Goal: Check status: Check status

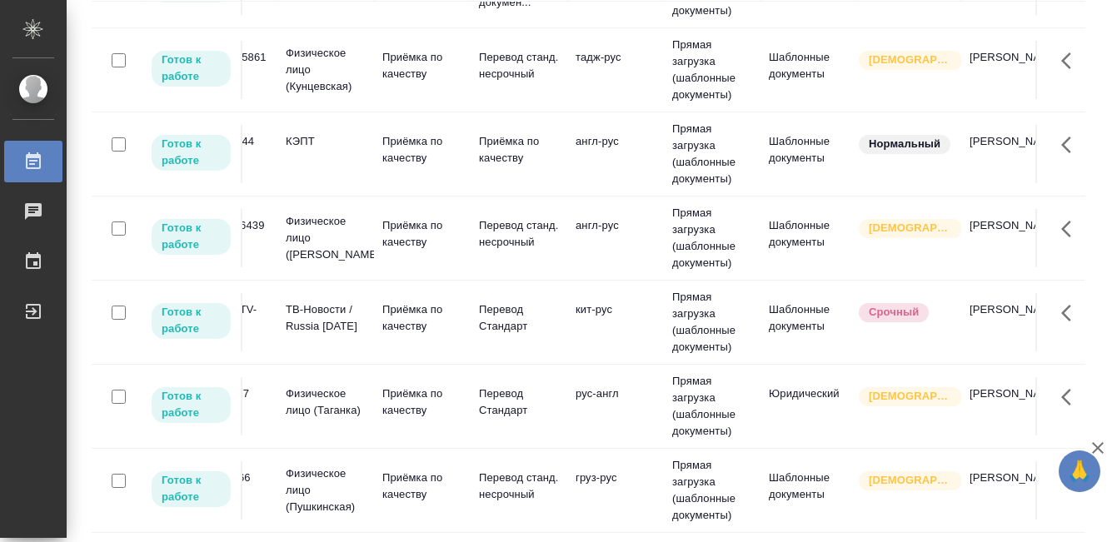
scroll to position [227, 0]
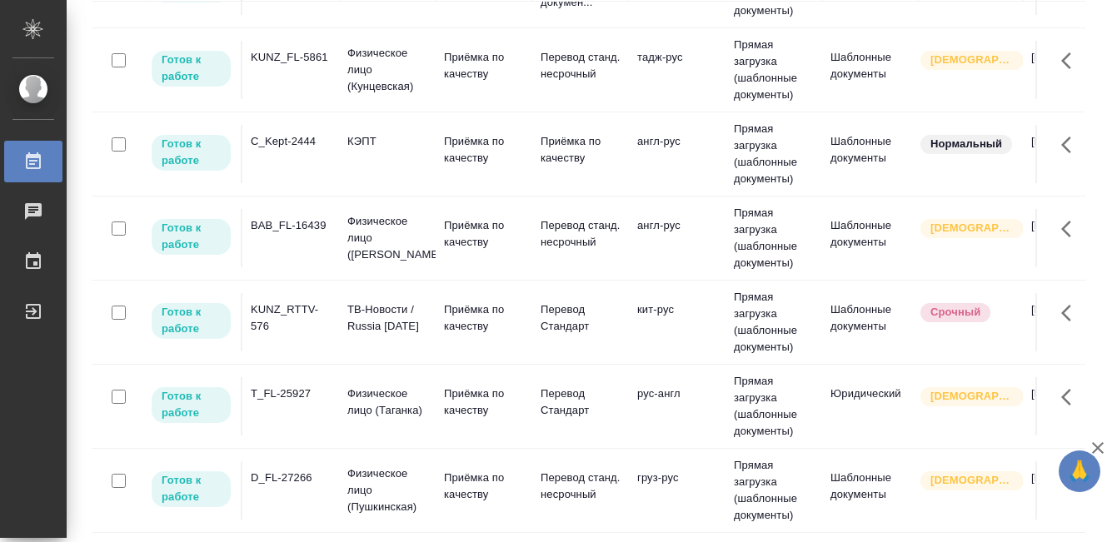
click at [271, 311] on div "KUNZ_RTTV-576" at bounding box center [291, 317] width 80 height 33
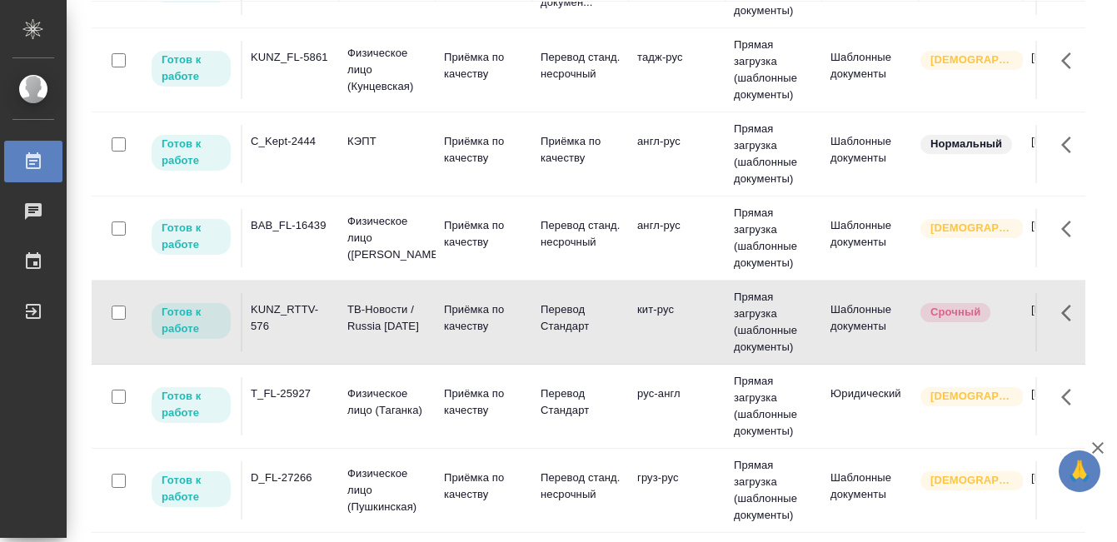
click at [271, 311] on div "KUNZ_RTTV-576" at bounding box center [291, 317] width 80 height 33
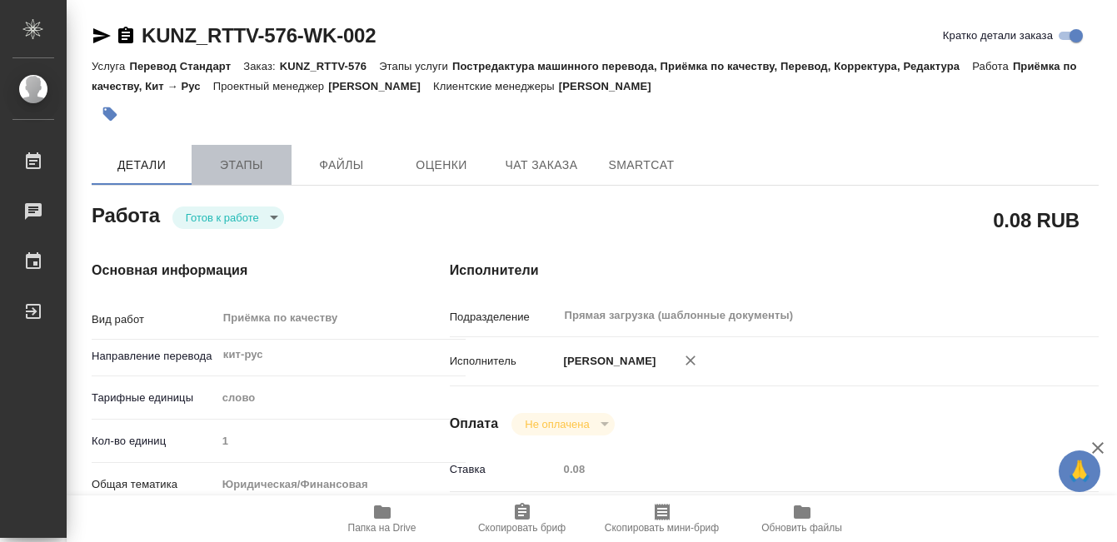
click at [269, 161] on span "Этапы" at bounding box center [242, 165] width 80 height 21
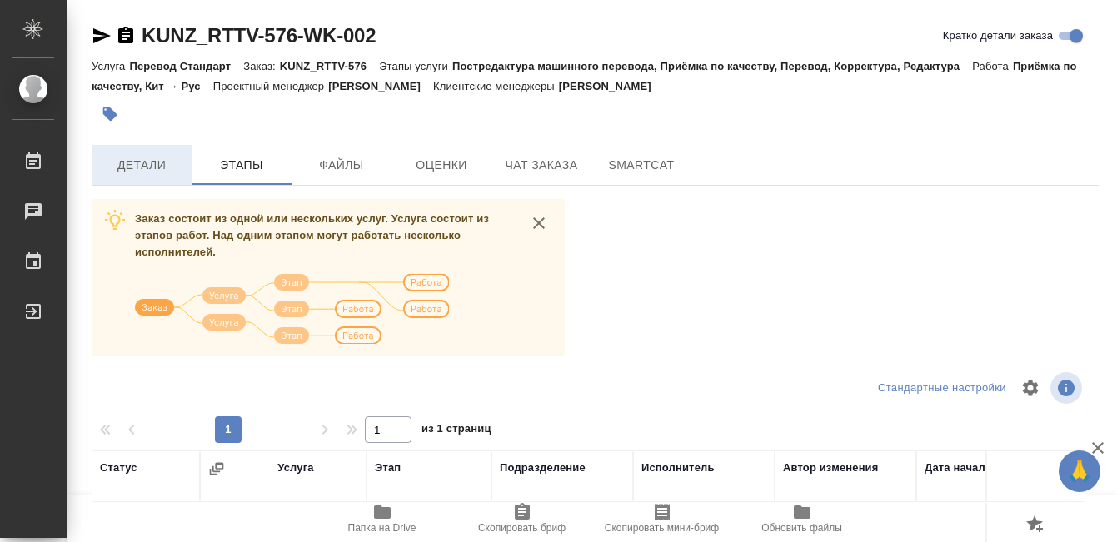
click at [126, 152] on button "Детали" at bounding box center [142, 165] width 100 height 40
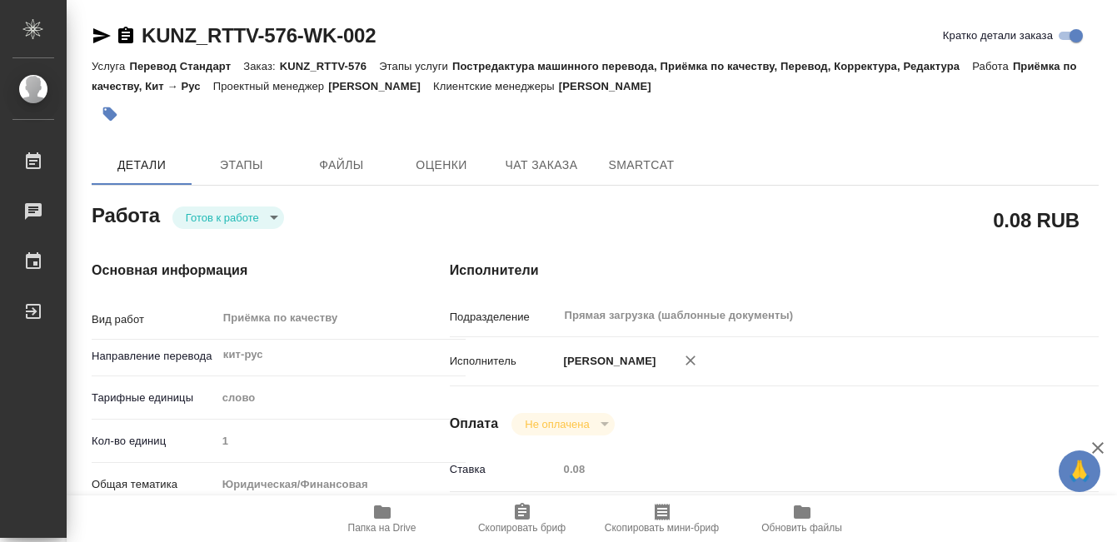
type textarea "x"
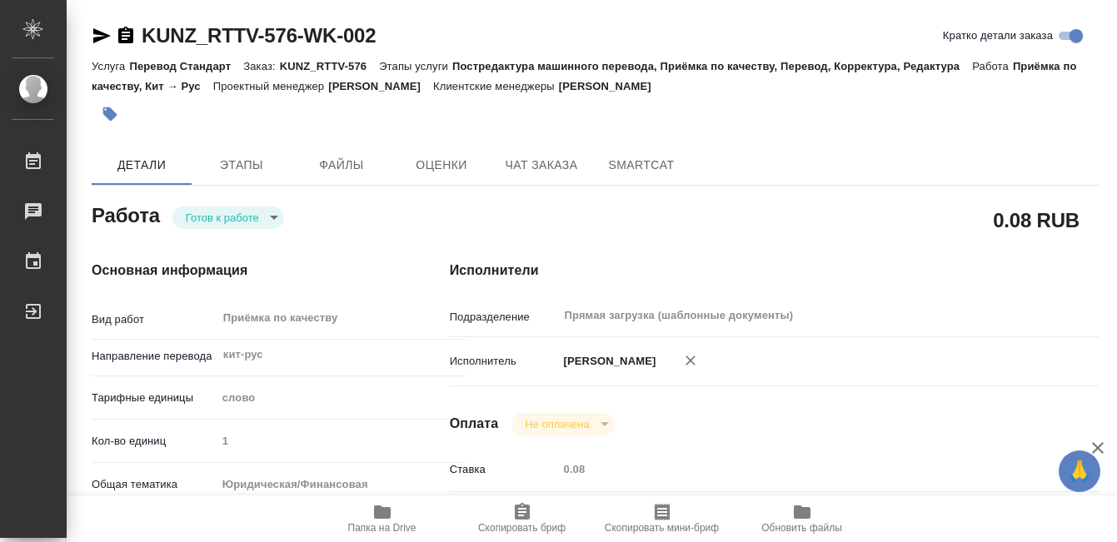
click at [375, 516] on icon "button" at bounding box center [382, 512] width 17 height 13
type textarea "x"
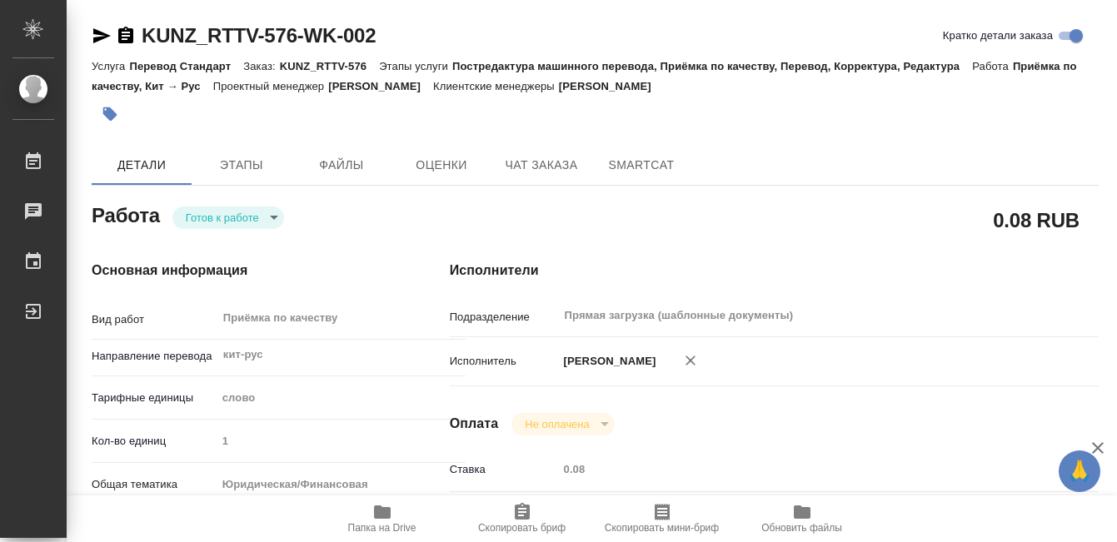
type textarea "x"
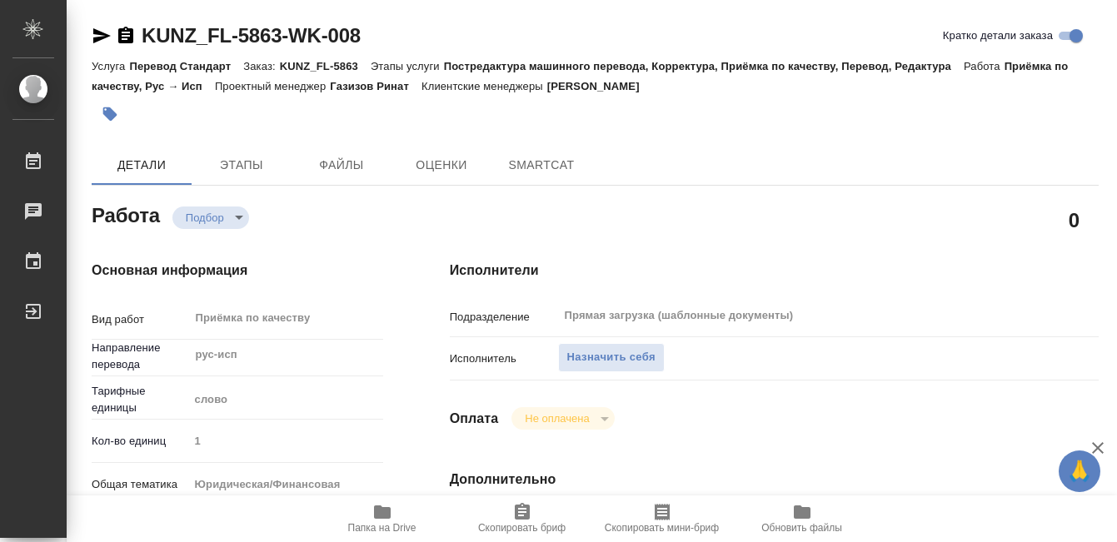
type textarea "x"
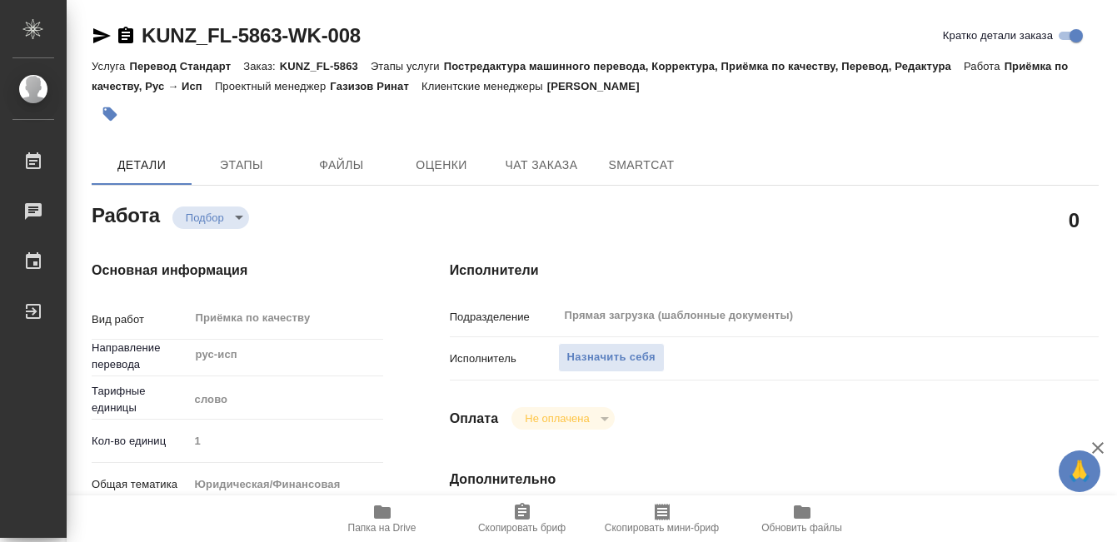
type textarea "x"
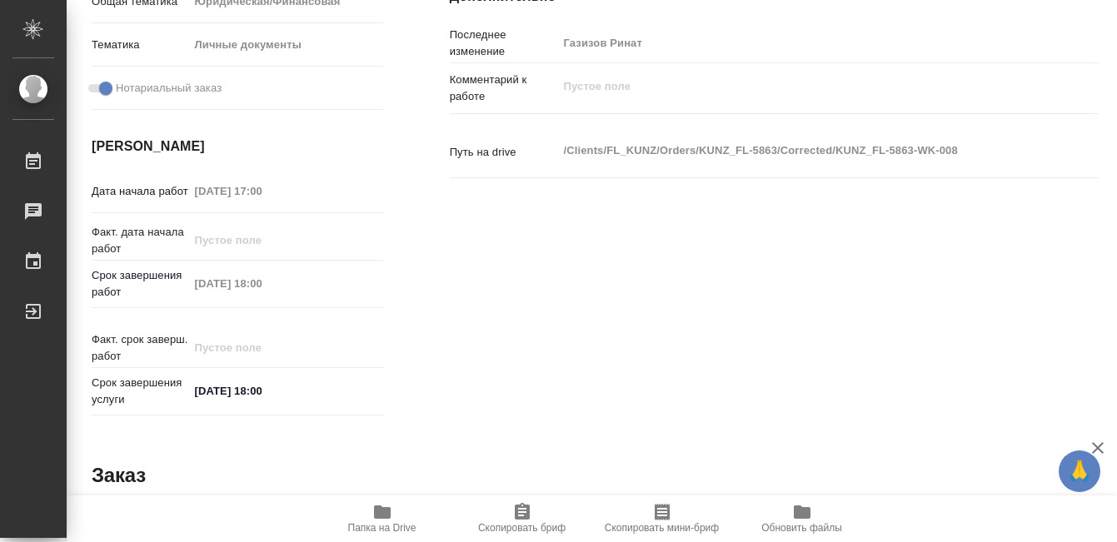
type textarea "x"
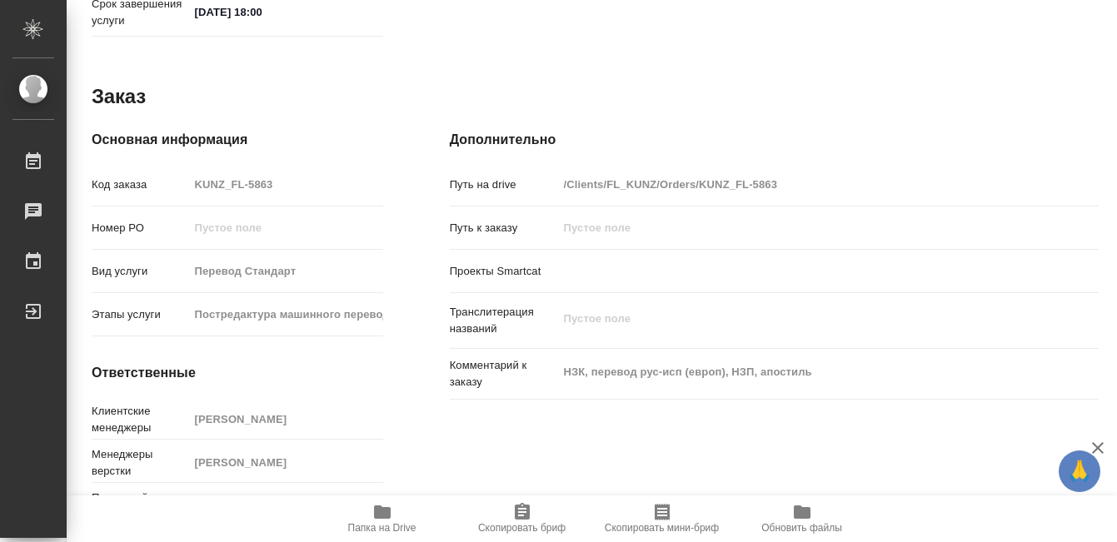
scroll to position [894, 0]
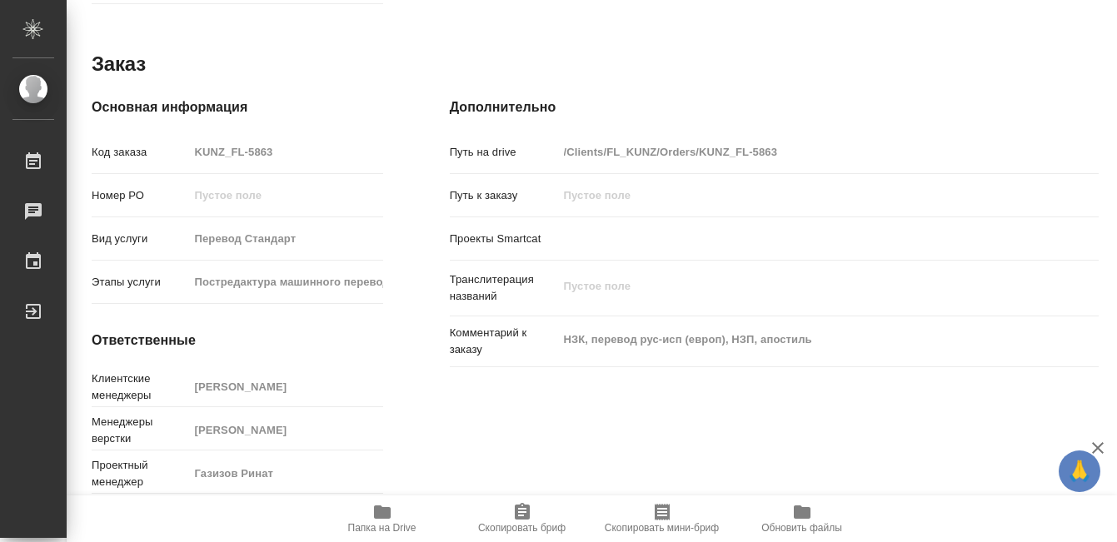
type textarea "x"
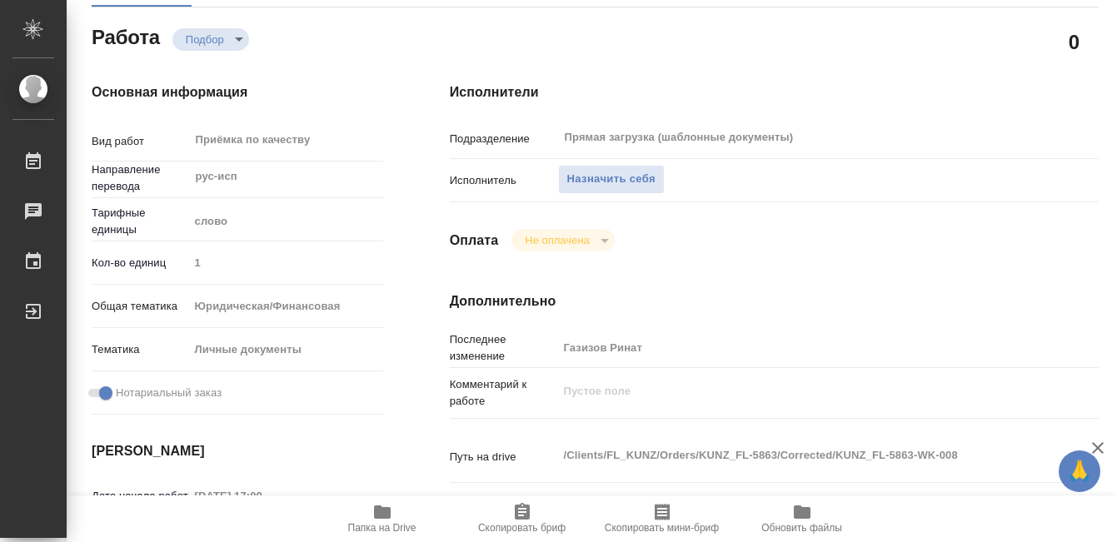
scroll to position [0, 0]
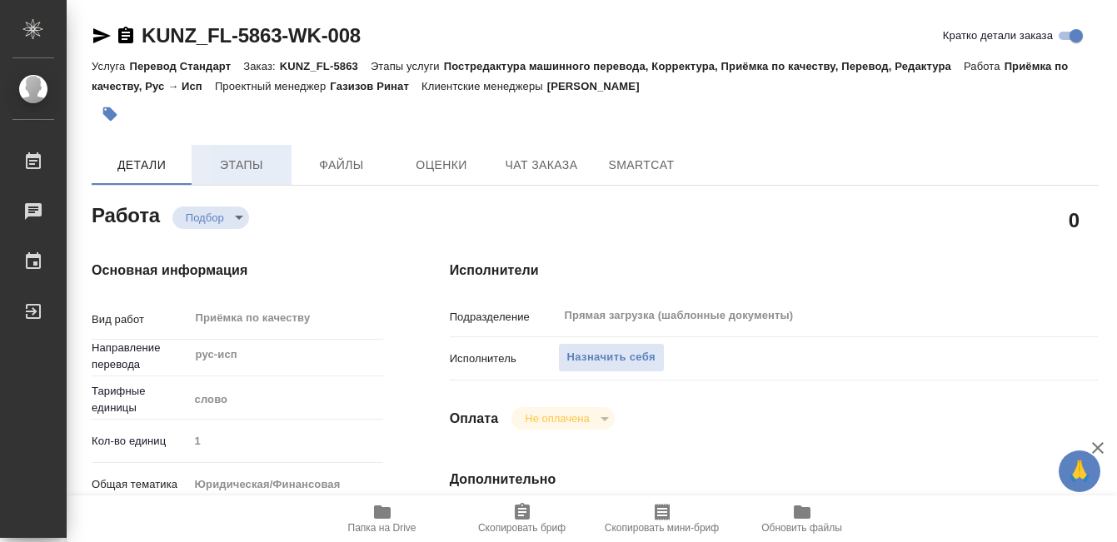
click at [232, 160] on span "Этапы" at bounding box center [242, 165] width 80 height 21
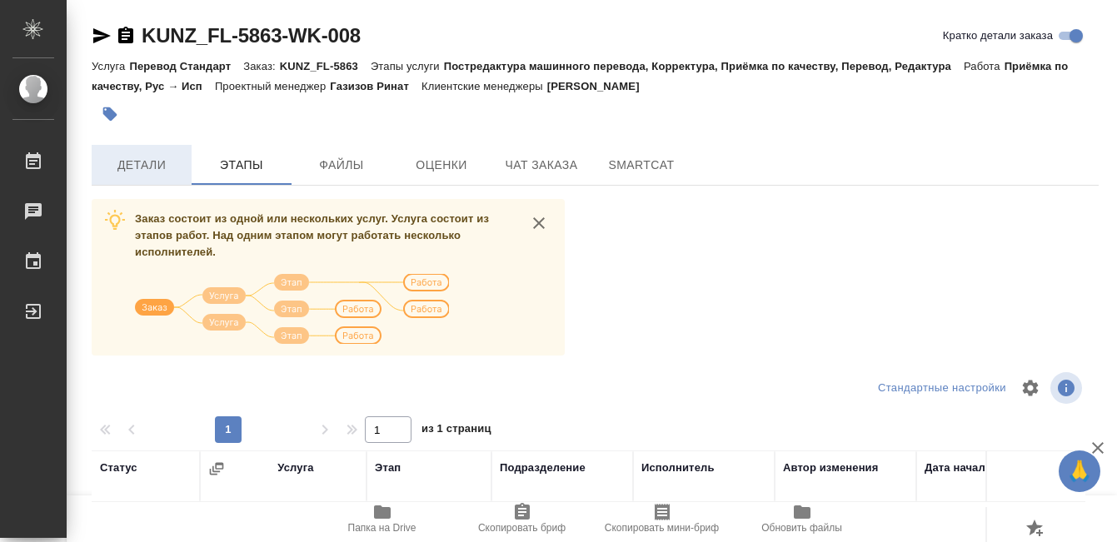
click at [158, 165] on span "Детали" at bounding box center [142, 165] width 80 height 21
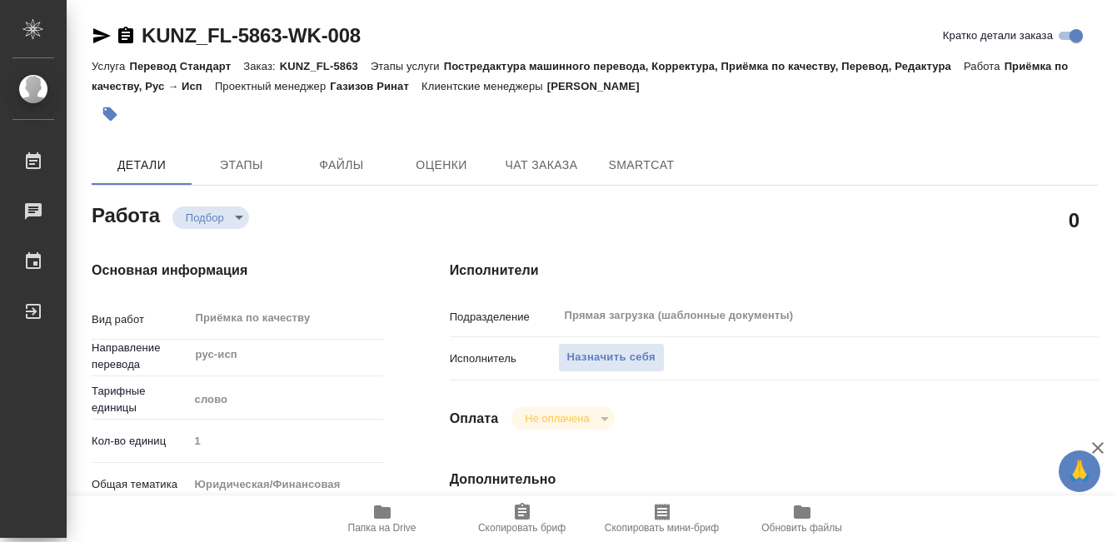
type textarea "x"
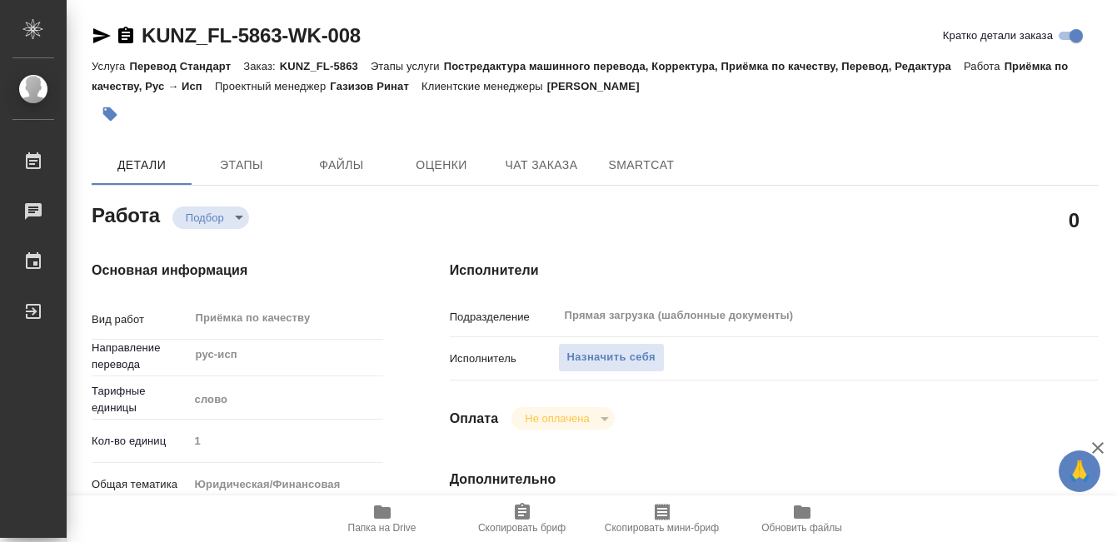
type textarea "x"
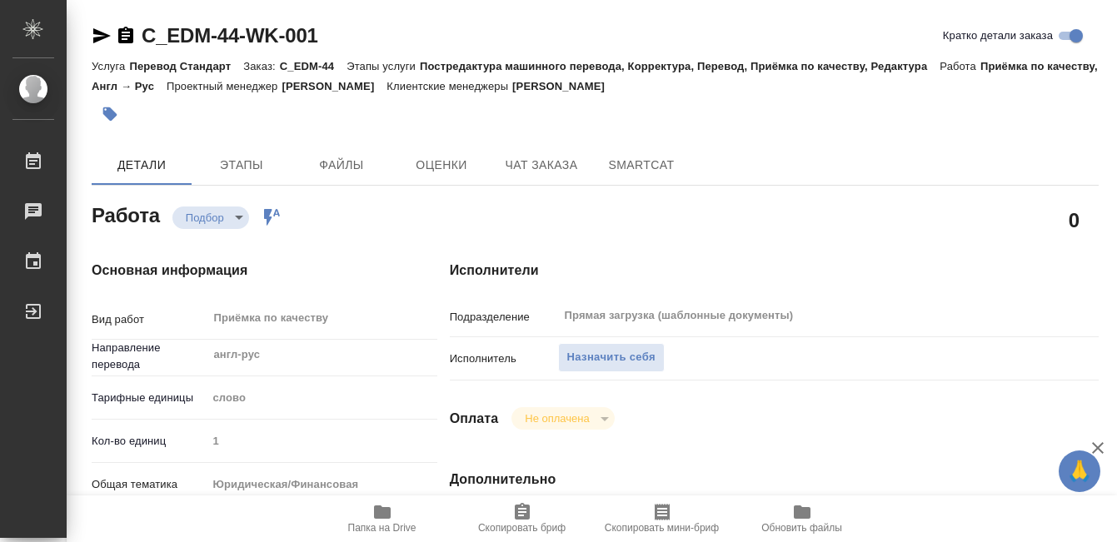
click at [241, 168] on span "Этапы" at bounding box center [242, 165] width 80 height 21
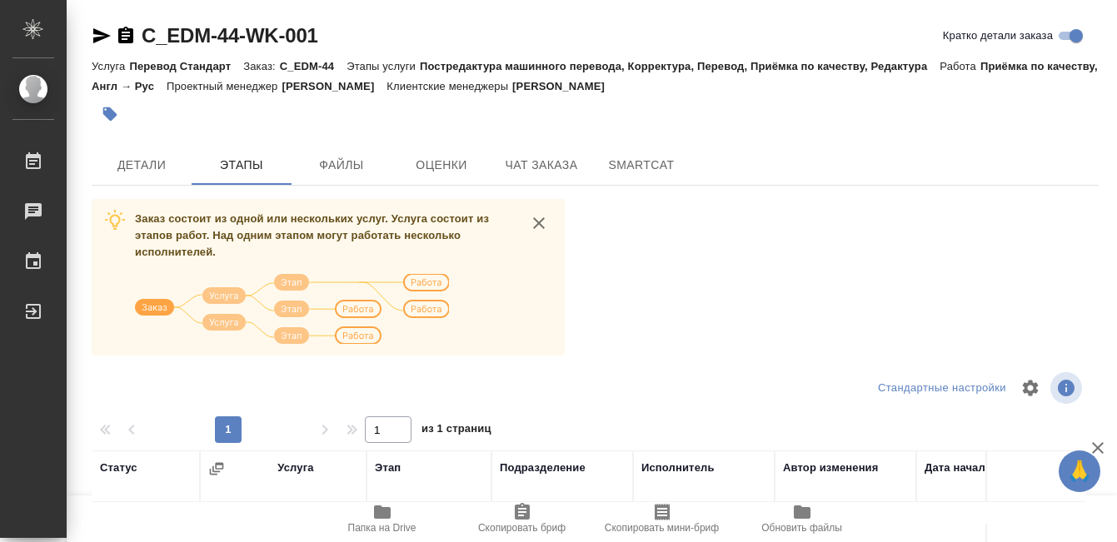
click at [378, 517] on icon "button" at bounding box center [382, 512] width 17 height 13
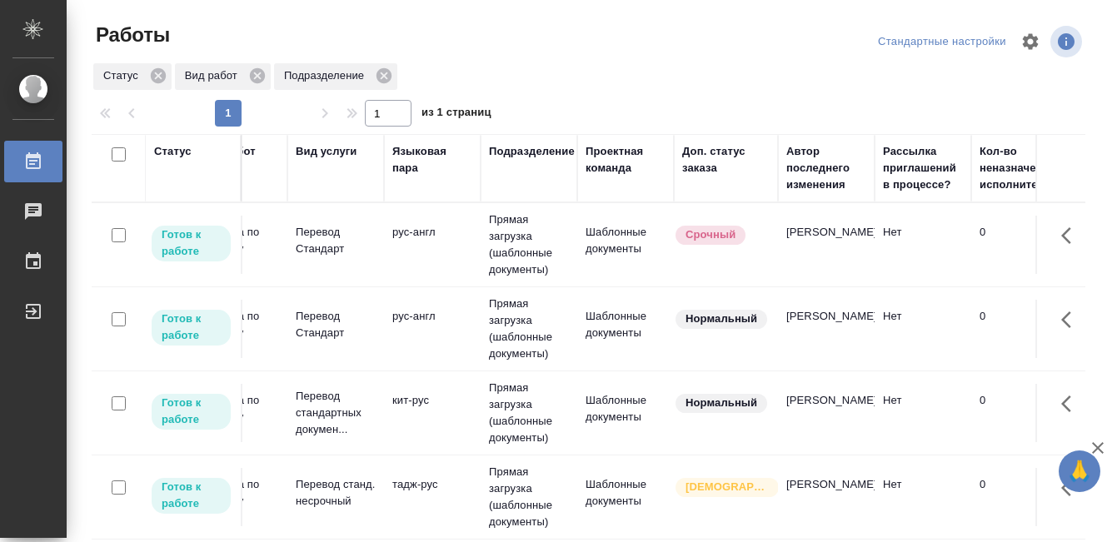
scroll to position [0, 217]
